Goal: Check status

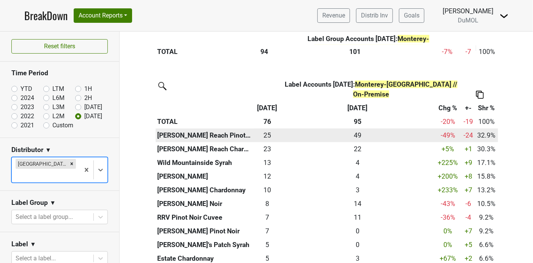
scroll to position [337, 0]
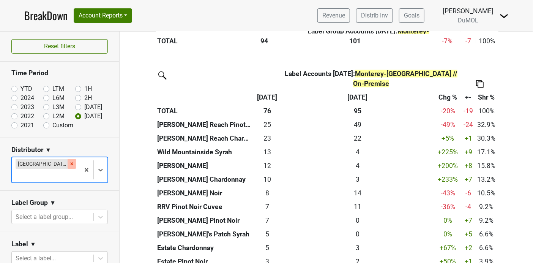
click at [69, 161] on icon "Remove Monterey-CA" at bounding box center [71, 163] width 5 height 5
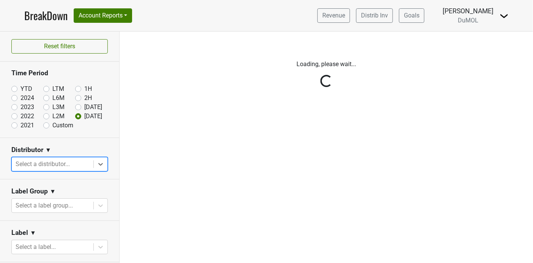
scroll to position [0, 0]
click at [14, 88] on div "Reset filters Time Period YTD LTM 1H 2024 L6M 2H 2023 L3M [DATE] '25 2022 L2M A…" at bounding box center [60, 147] width 120 height 231
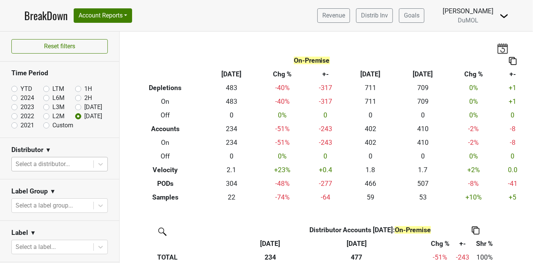
click at [21, 89] on label "YTD" at bounding box center [27, 88] width 12 height 9
click at [14, 89] on input "YTD" at bounding box center [26, 88] width 30 height 8
radio input "true"
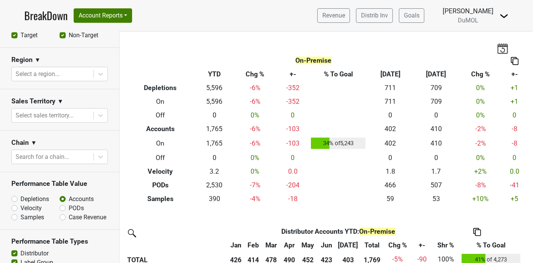
scroll to position [296, 0]
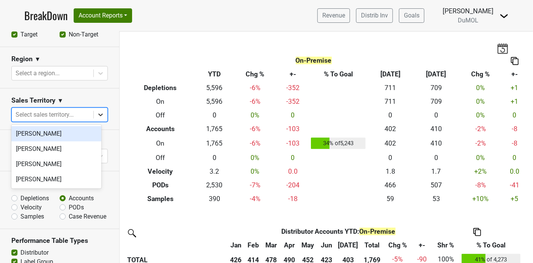
click at [98, 114] on icon at bounding box center [100, 115] width 5 height 3
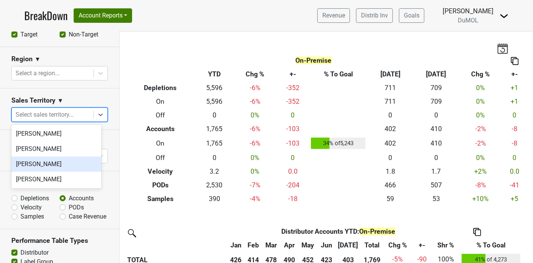
click at [38, 163] on div "[PERSON_NAME]" at bounding box center [56, 164] width 90 height 15
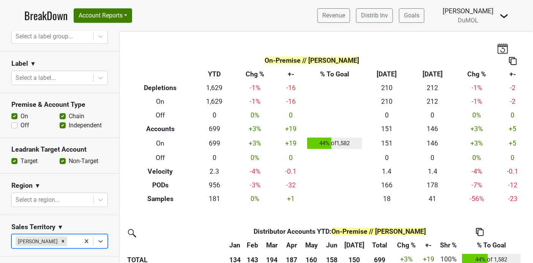
scroll to position [84, 0]
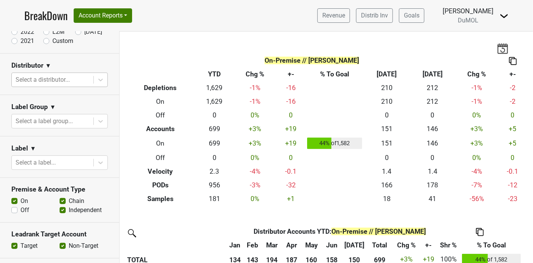
click at [21, 207] on label "Off" at bounding box center [25, 210] width 9 height 9
click at [16, 207] on input "Off" at bounding box center [14, 210] width 6 height 8
checkbox input "true"
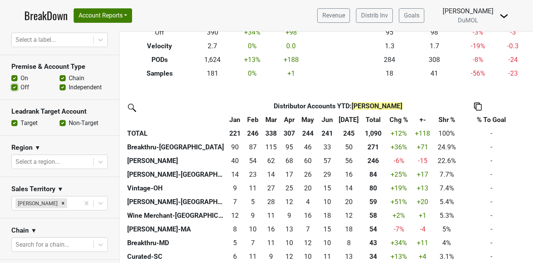
scroll to position [253, 0]
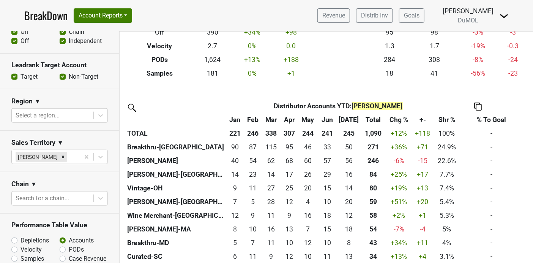
click at [21, 240] on label "Depletions" at bounding box center [35, 240] width 28 height 9
click at [15, 240] on input "Depletions" at bounding box center [34, 240] width 46 height 8
radio input "true"
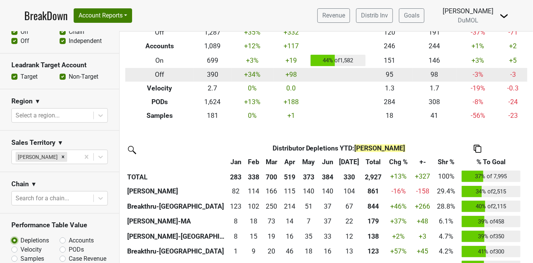
scroll to position [84, 0]
